Goal: Task Accomplishment & Management: Complete application form

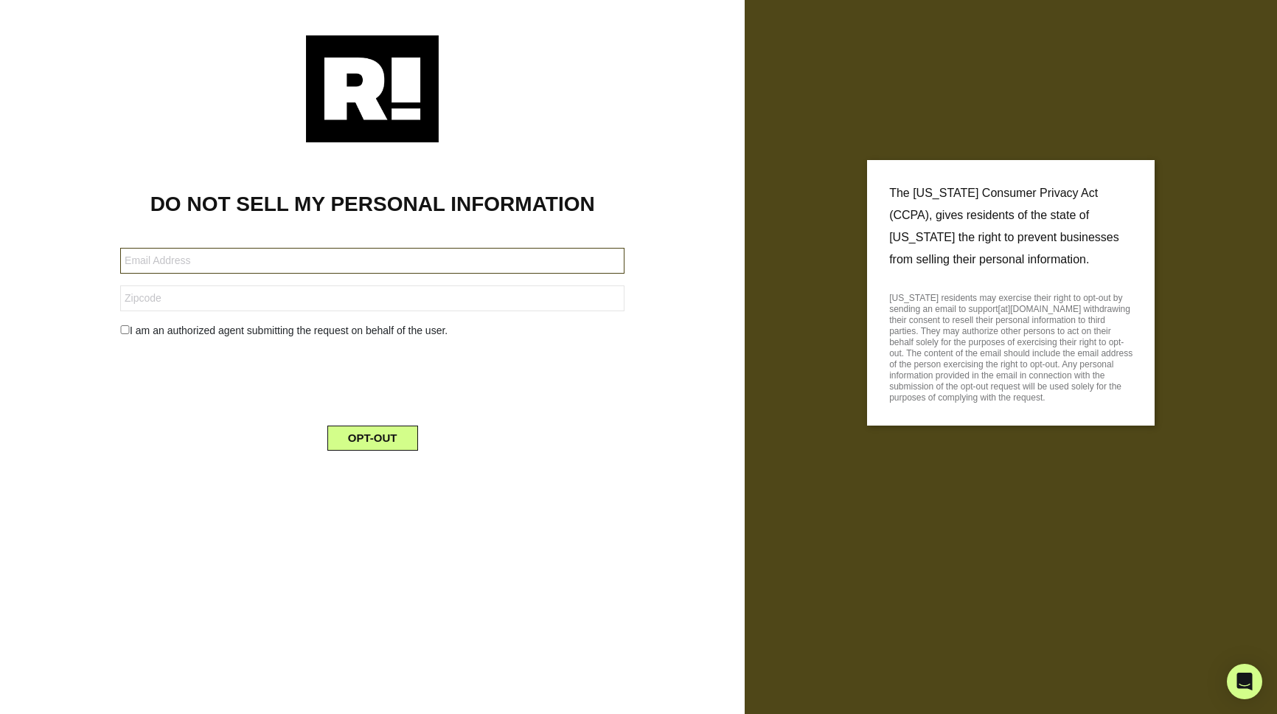
click at [213, 262] on input "text" at bounding box center [372, 261] width 504 height 26
type input "[EMAIL_ADDRESS][DOMAIN_NAME]"
click at [198, 294] on input "text" at bounding box center [372, 298] width 504 height 26
type input "44116"
click at [125, 335] on div "I am an authorized agent submitting the request on behalf of the user." at bounding box center [372, 330] width 526 height 15
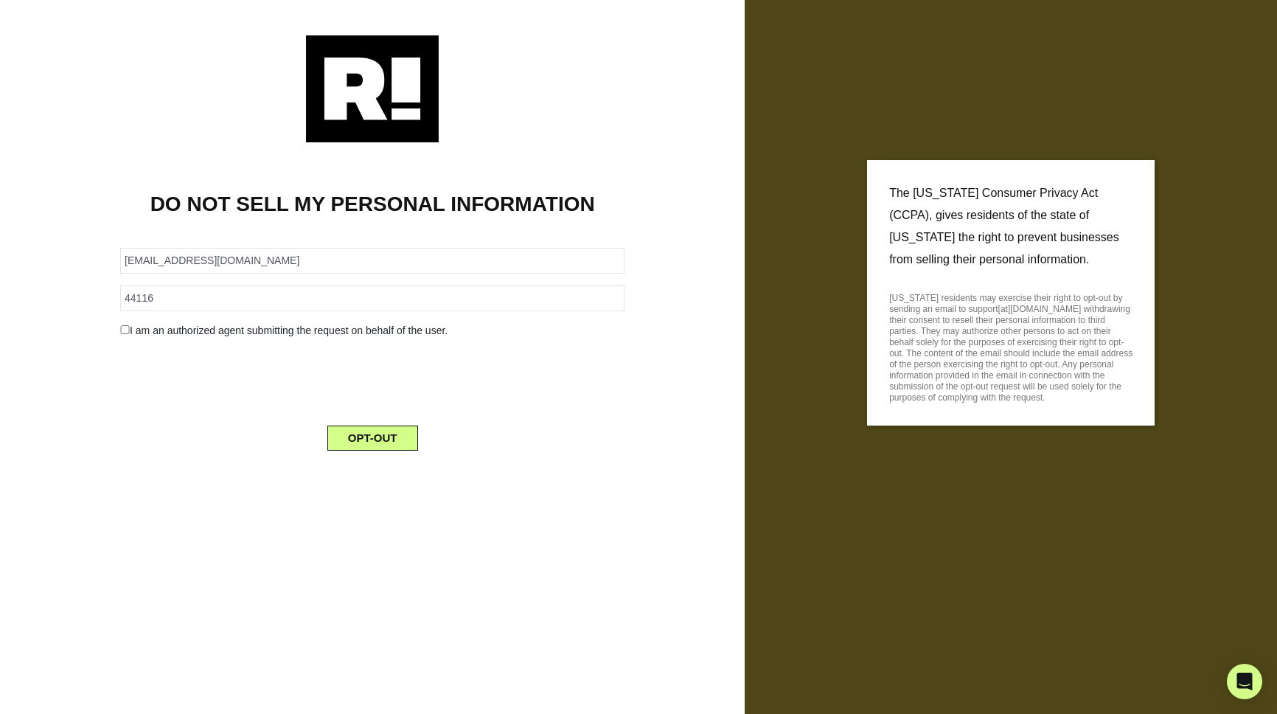
click at [129, 327] on div "I am an authorized agent submitting the request on behalf of the user." at bounding box center [372, 330] width 526 height 15
click at [125, 329] on input "checkbox" at bounding box center [125, 329] width 10 height 9
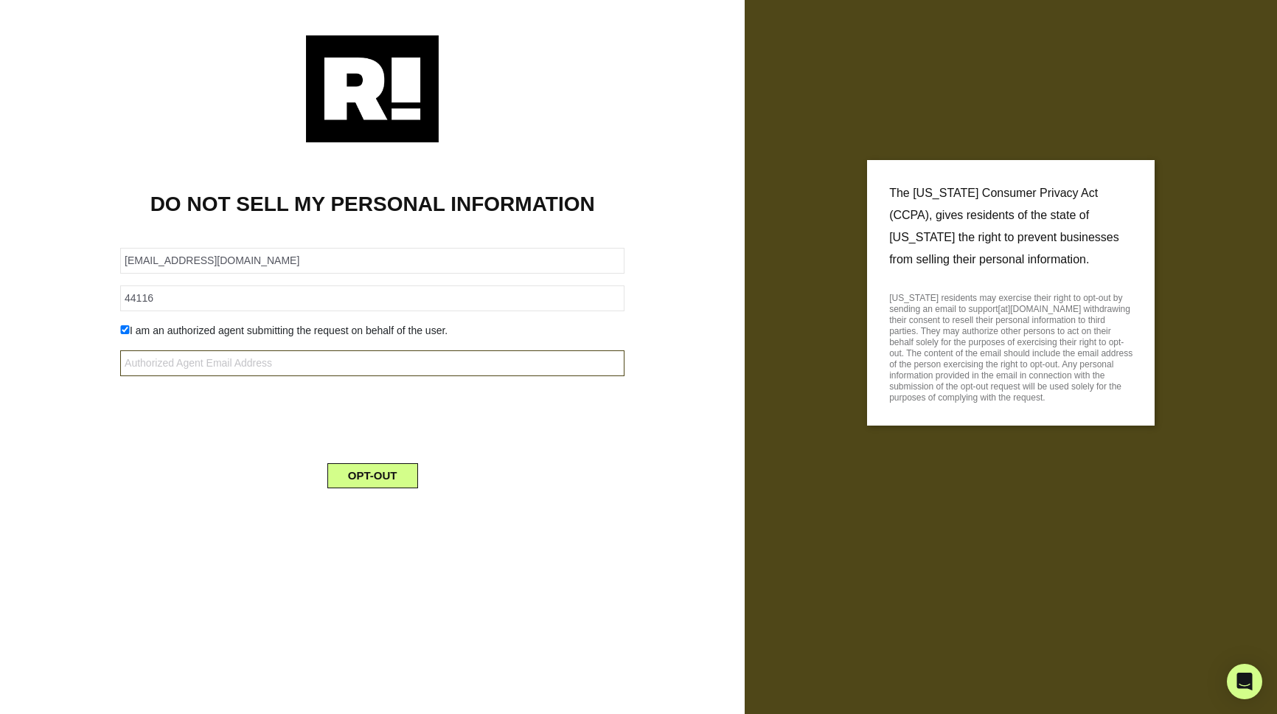
click at [216, 364] on input "text" at bounding box center [372, 363] width 504 height 26
click at [117, 327] on div "I am an authorized agent submitting the request on behalf of the user." at bounding box center [372, 330] width 526 height 15
click at [124, 329] on input "checkbox" at bounding box center [125, 329] width 10 height 9
checkbox input "false"
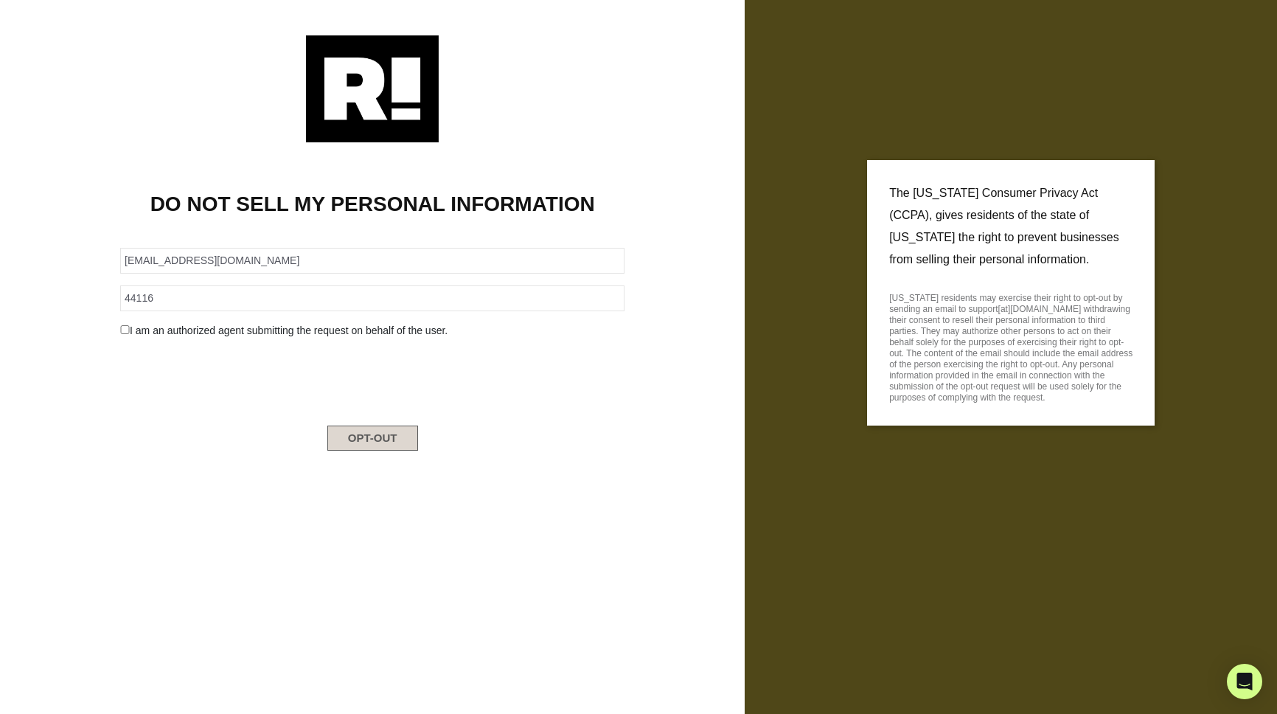
click at [382, 435] on button "OPT-OUT" at bounding box center [372, 437] width 91 height 25
